Goal: Browse casually

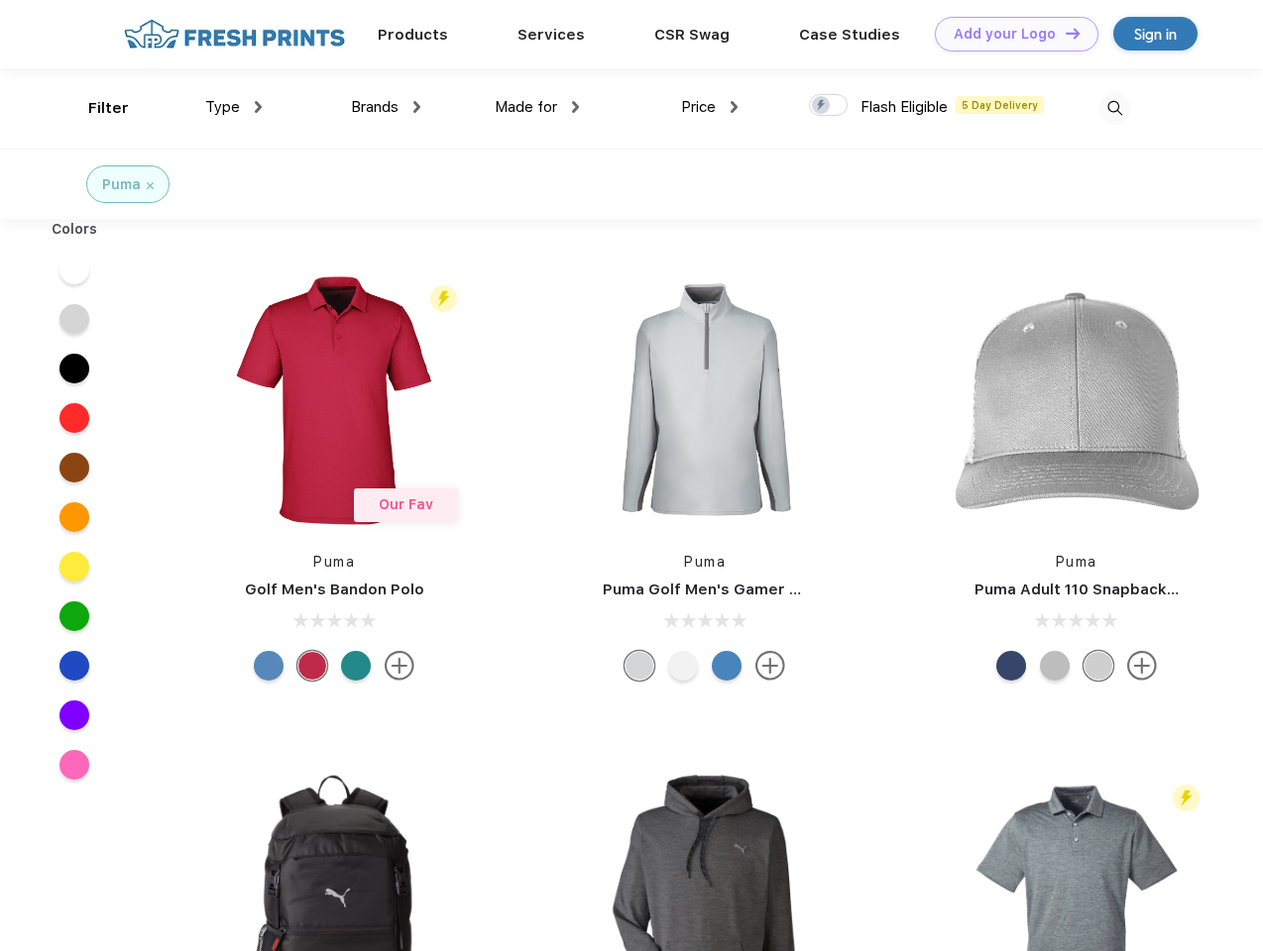
click at [1009, 34] on link "Add your Logo Design Tool" at bounding box center [1017, 34] width 164 height 35
click at [0, 0] on div "Design Tool" at bounding box center [0, 0] width 0 height 0
click at [1063, 33] on link "Add your Logo Design Tool" at bounding box center [1017, 34] width 164 height 35
click at [95, 108] on div "Filter" at bounding box center [108, 108] width 41 height 23
click at [234, 107] on span "Type" at bounding box center [222, 107] width 35 height 18
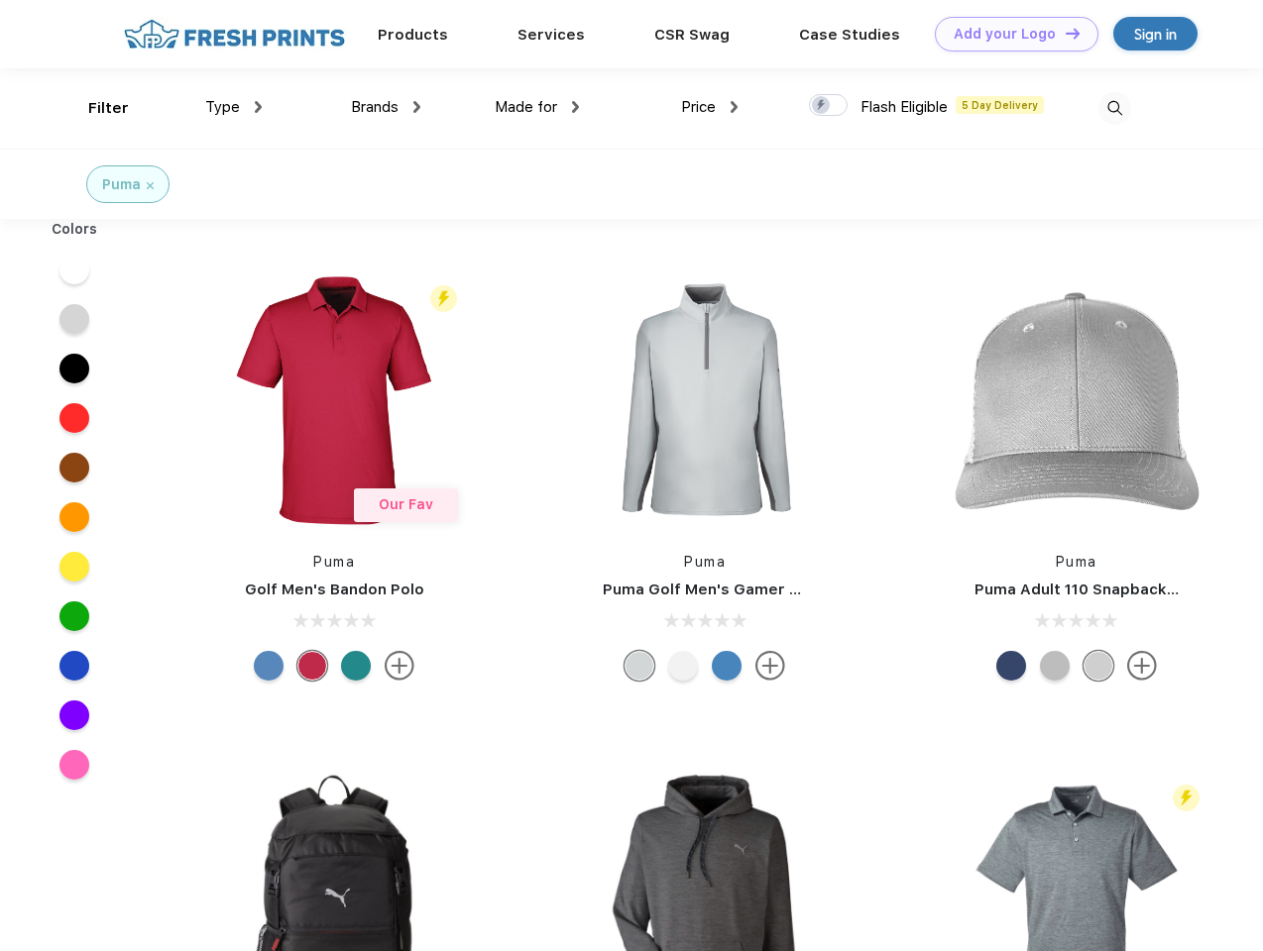
click at [386, 107] on span "Brands" at bounding box center [375, 107] width 48 height 18
click at [537, 107] on span "Made for" at bounding box center [526, 107] width 62 height 18
click at [710, 107] on span "Price" at bounding box center [698, 107] width 35 height 18
click at [828, 106] on div at bounding box center [828, 105] width 39 height 22
click at [822, 106] on input "checkbox" at bounding box center [815, 99] width 13 height 13
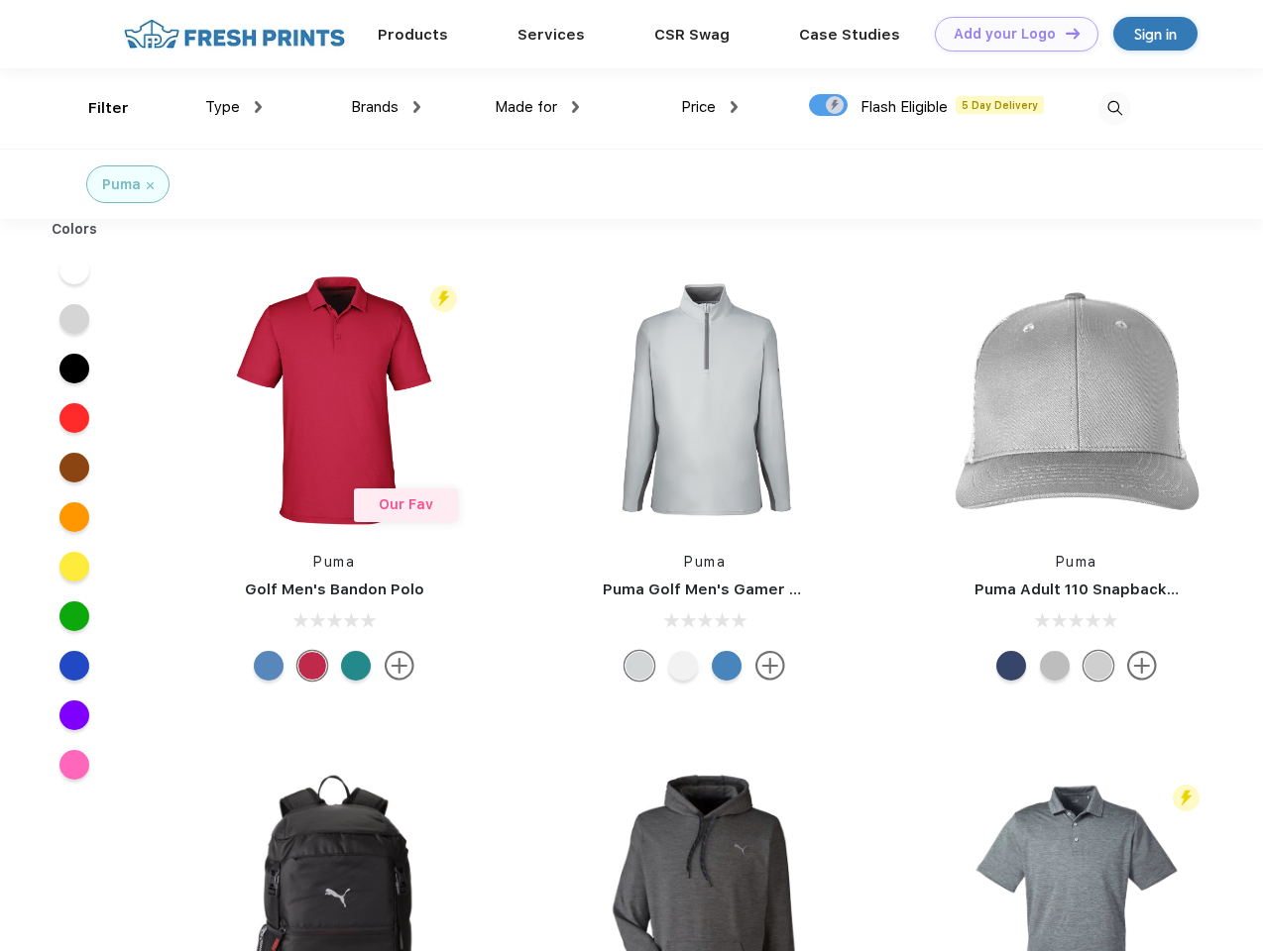
click at [1114, 108] on img at bounding box center [1114, 108] width 33 height 33
